Goal: Task Accomplishment & Management: Complete application form

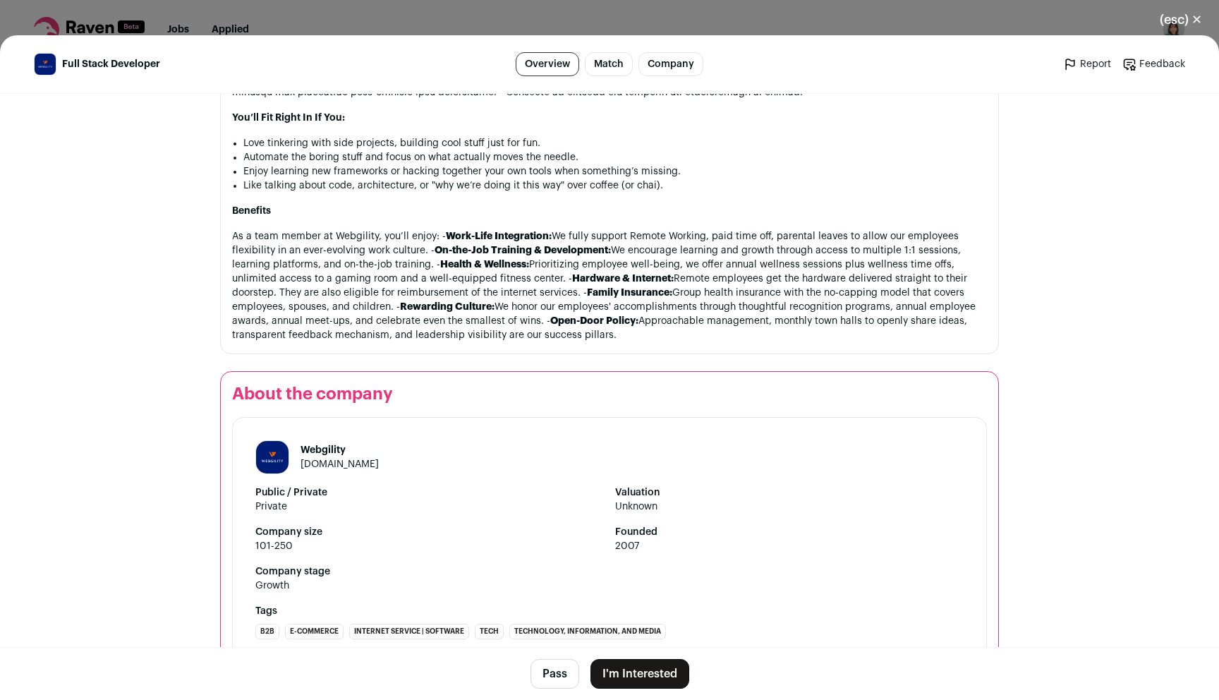
scroll to position [1521, 0]
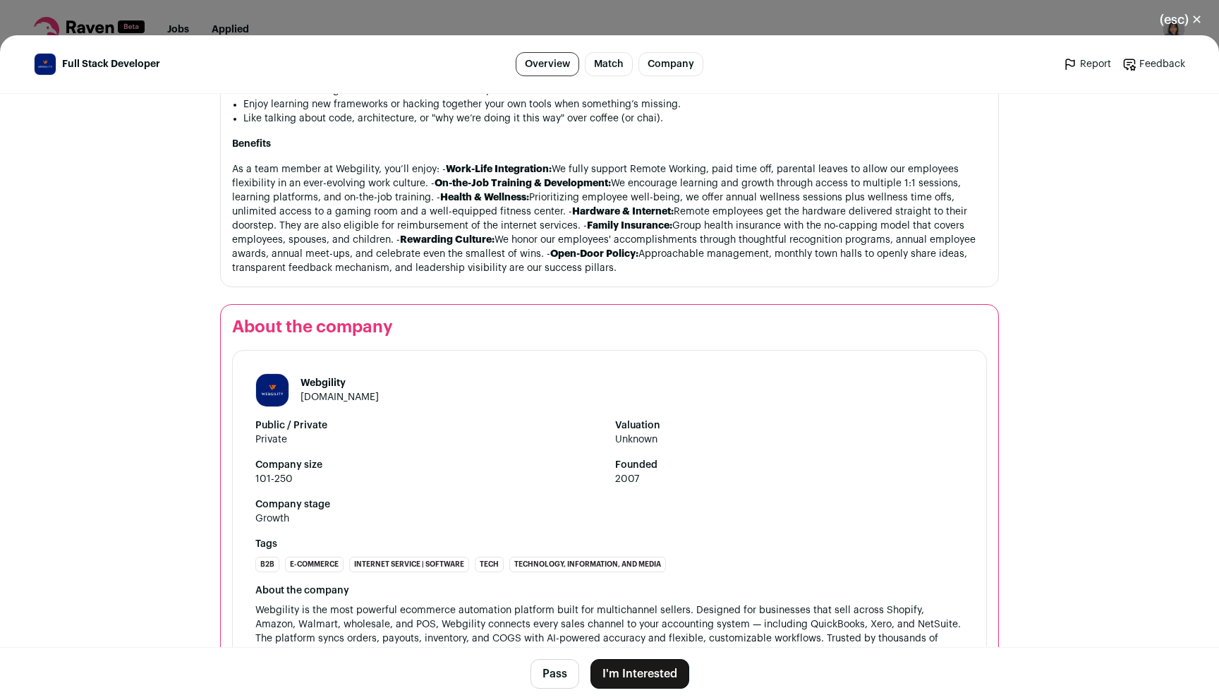
click at [615, 670] on button "I'm Interested" at bounding box center [640, 674] width 99 height 30
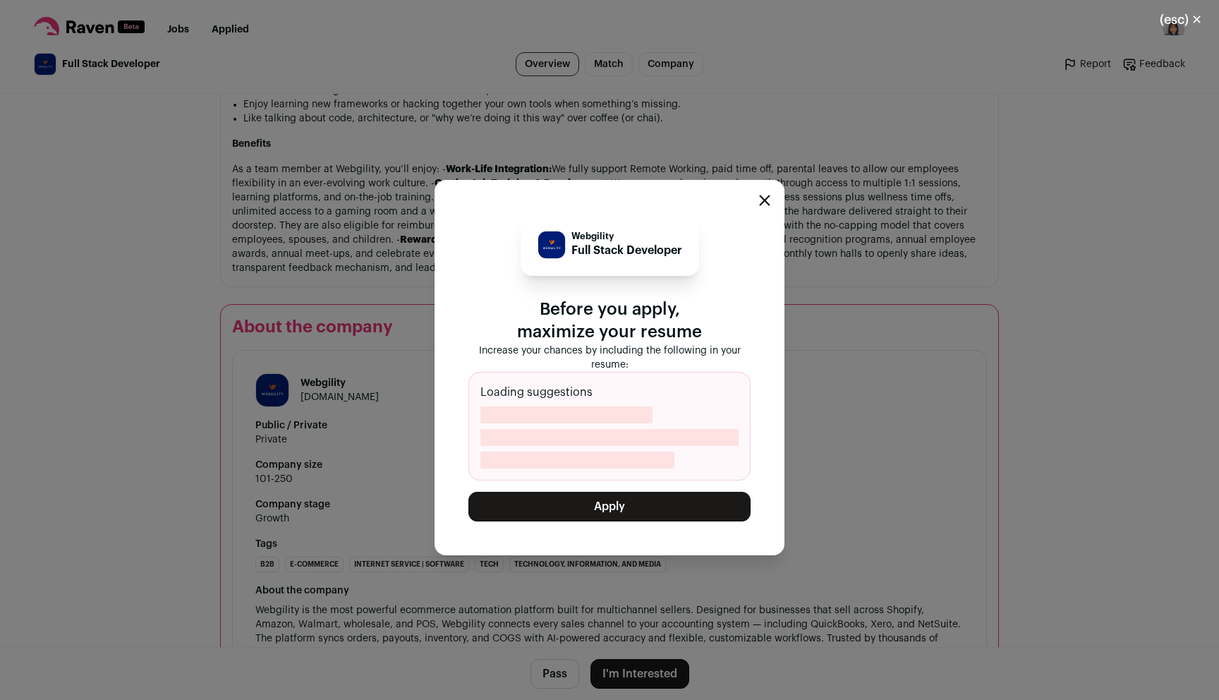
click at [619, 513] on button "Apply" at bounding box center [609, 507] width 282 height 30
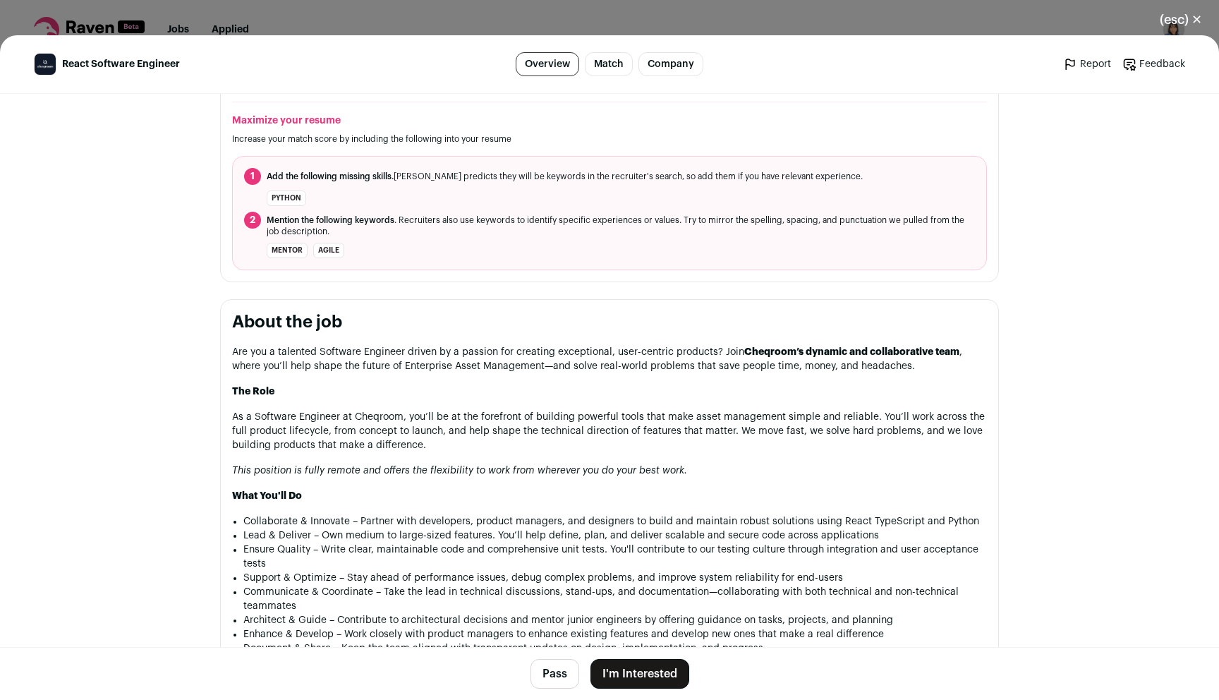
scroll to position [529, 0]
